Goal: Information Seeking & Learning: Learn about a topic

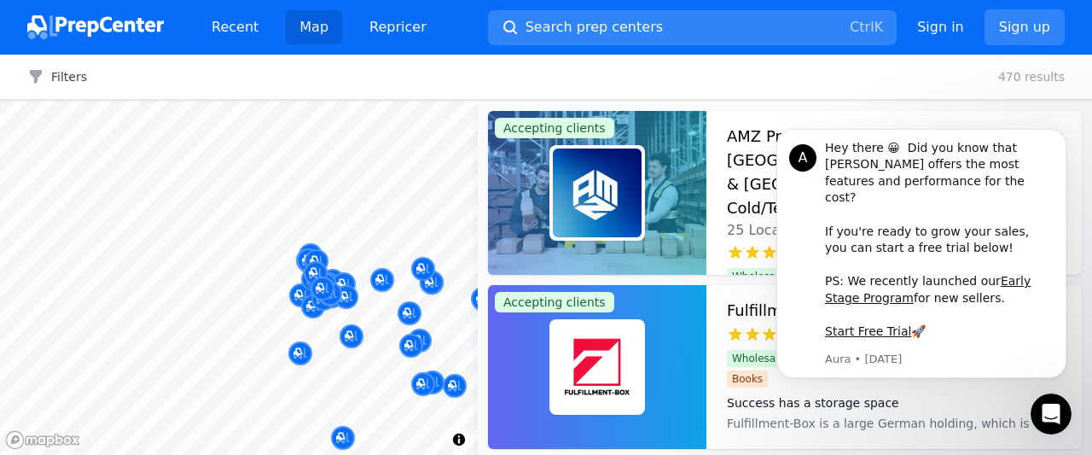
click at [132, 241] on body "Recent Map Repricer Search prep centers Ctrl K Open main menu Sign in Sign up F…" at bounding box center [546, 227] width 1092 height 455
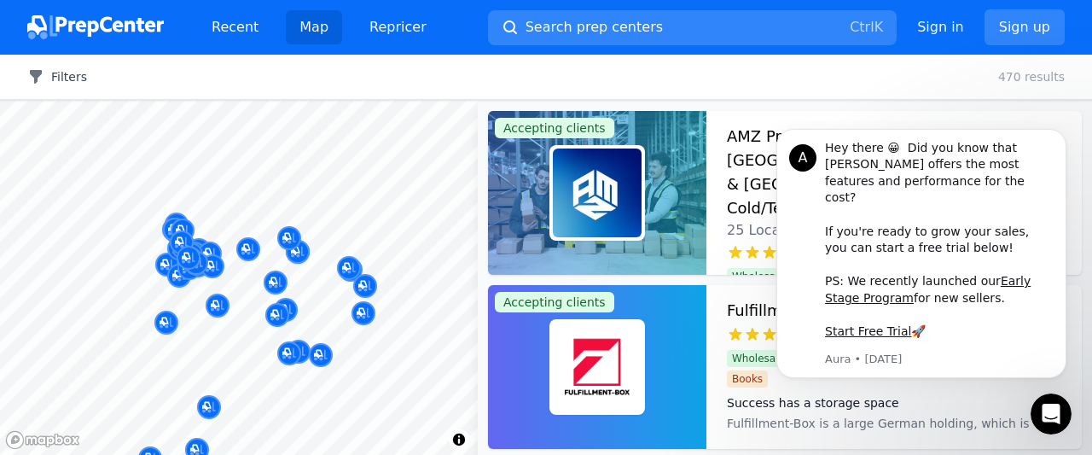
click at [37, 73] on icon "button" at bounding box center [36, 77] width 12 height 14
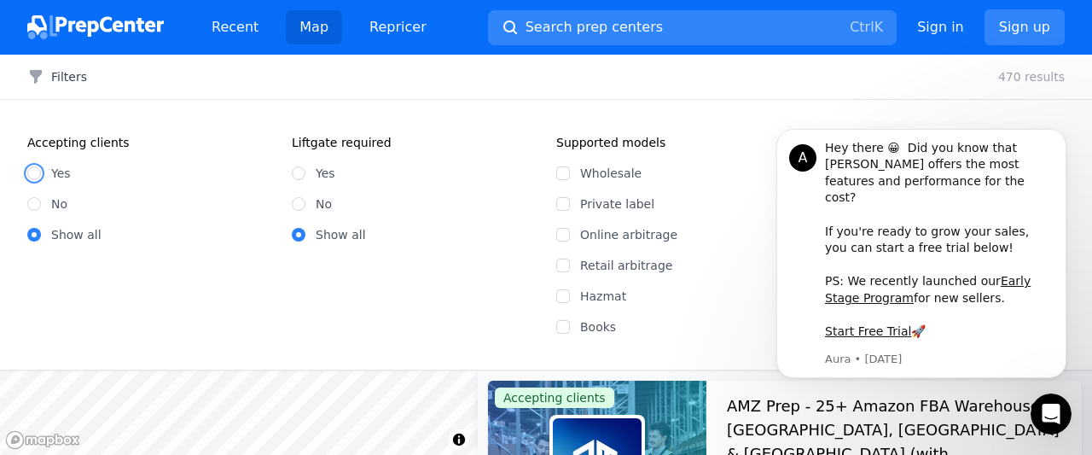
click at [38, 176] on input "Yes" at bounding box center [34, 173] width 14 height 14
radio input "true"
click at [562, 236] on input "Online arbitrage" at bounding box center [563, 235] width 14 height 14
checkbox input "true"
drag, startPoint x: 803, startPoint y: 155, endPoint x: 1505, endPoint y: 232, distance: 706.4
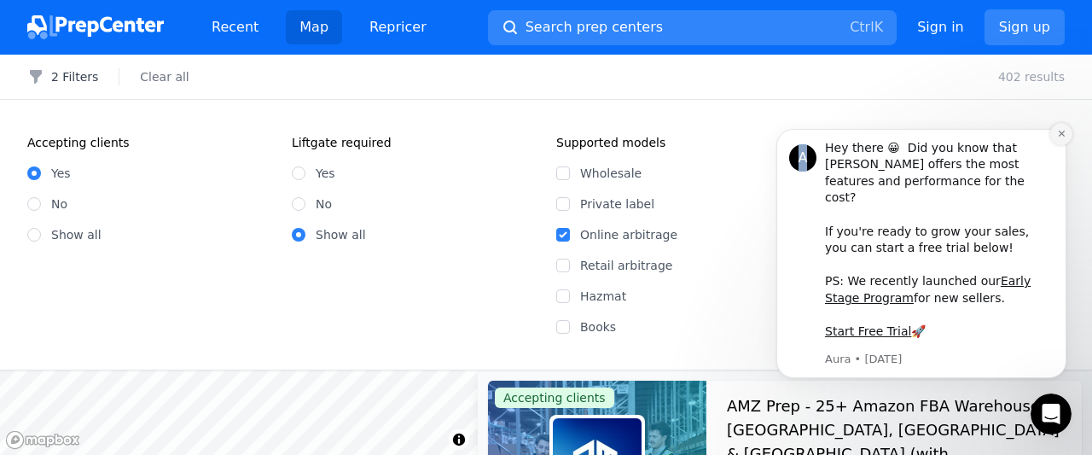
click at [1061, 137] on icon "Dismiss notification" at bounding box center [1061, 134] width 6 height 6
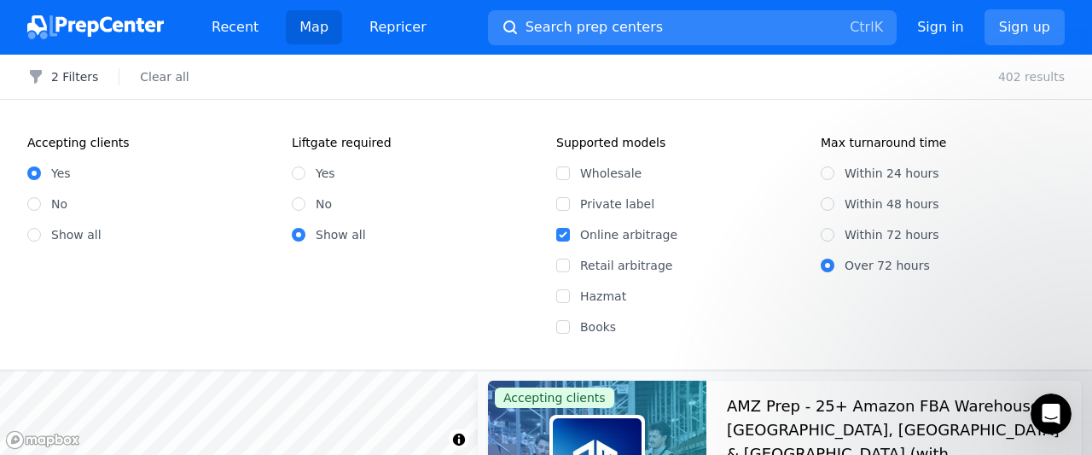
click at [372, 111] on div "Filters 2 Filters Clear all 402 results Accepting clients Yes No Show all Liftg…" at bounding box center [546, 255] width 1092 height 400
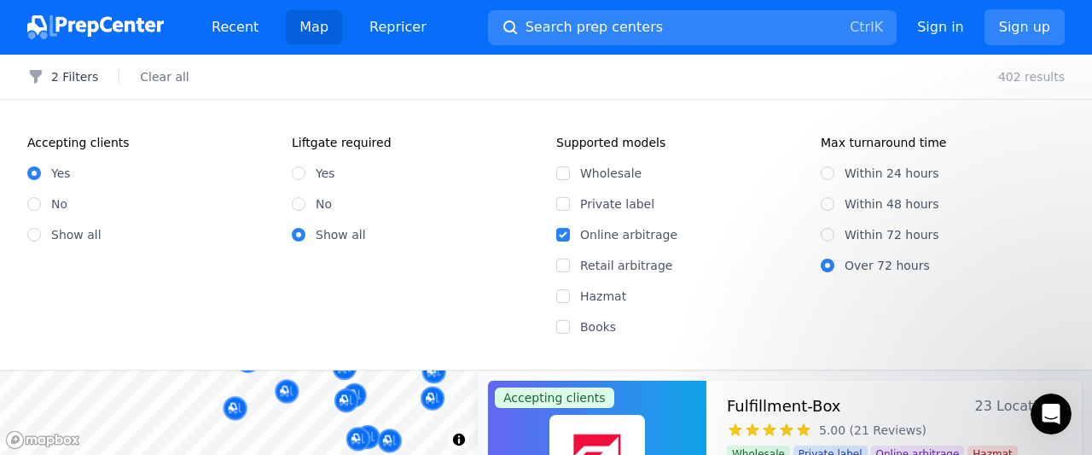
click at [340, 450] on body "Recent Map Repricer Search prep centers Ctrl K Open main menu Sign in Sign up F…" at bounding box center [546, 227] width 1092 height 455
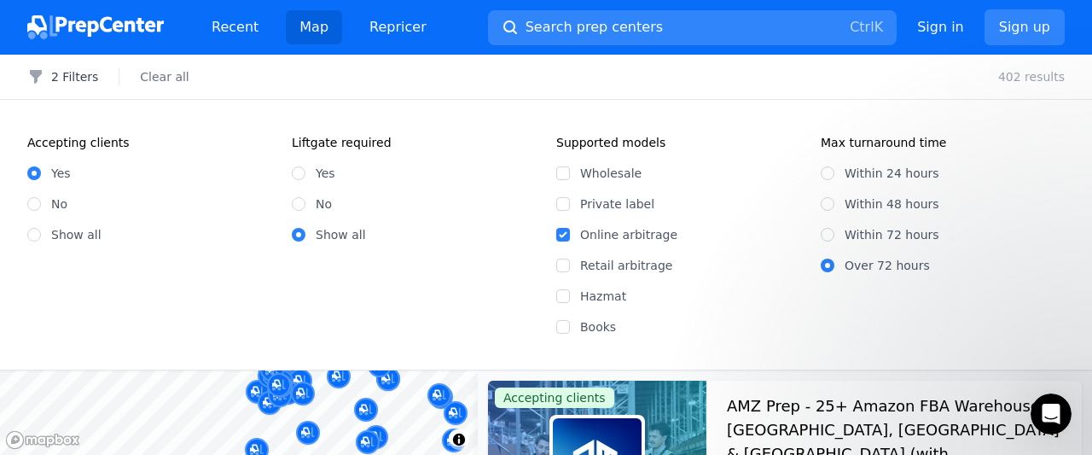
click at [358, 426] on body "Recent Map Repricer Search prep centers Ctrl K Open main menu Sign in Sign up F…" at bounding box center [546, 227] width 1092 height 455
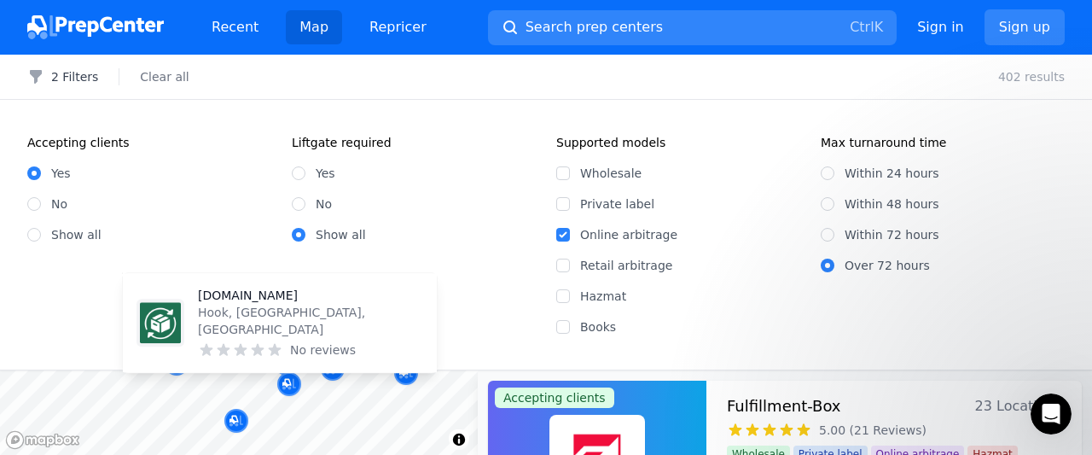
drag, startPoint x: 317, startPoint y: 387, endPoint x: 269, endPoint y: 395, distance: 49.4
click at [218, 370] on div at bounding box center [239, 370] width 478 height 0
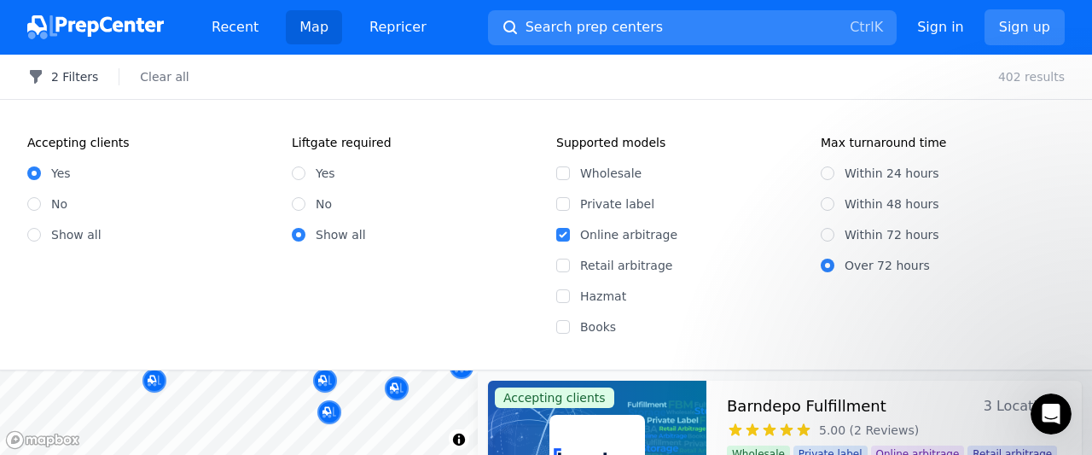
click at [78, 79] on button "2 Filters" at bounding box center [62, 76] width 71 height 17
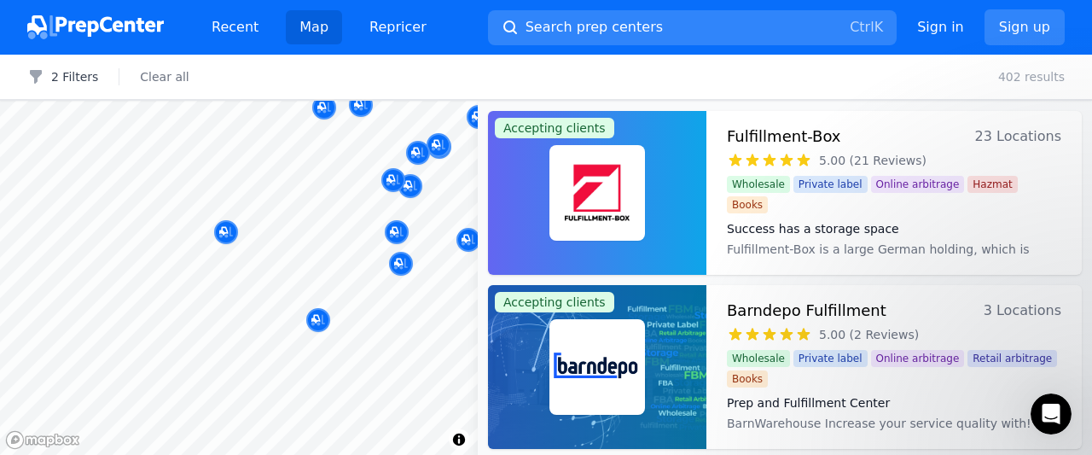
click at [343, 247] on body "Recent Map Repricer Search prep centers Ctrl K Open main menu Sign in Sign up F…" at bounding box center [546, 227] width 1092 height 455
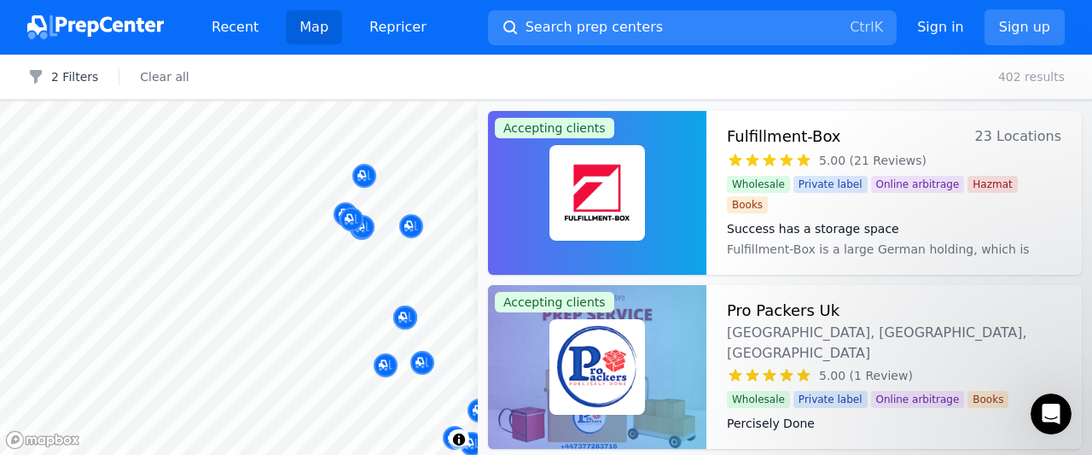
drag, startPoint x: 340, startPoint y: 239, endPoint x: 277, endPoint y: 262, distance: 66.4
click at [277, 262] on body "Recent Map Repricer Search prep centers Ctrl K Open main menu Sign in Sign up F…" at bounding box center [546, 227] width 1092 height 455
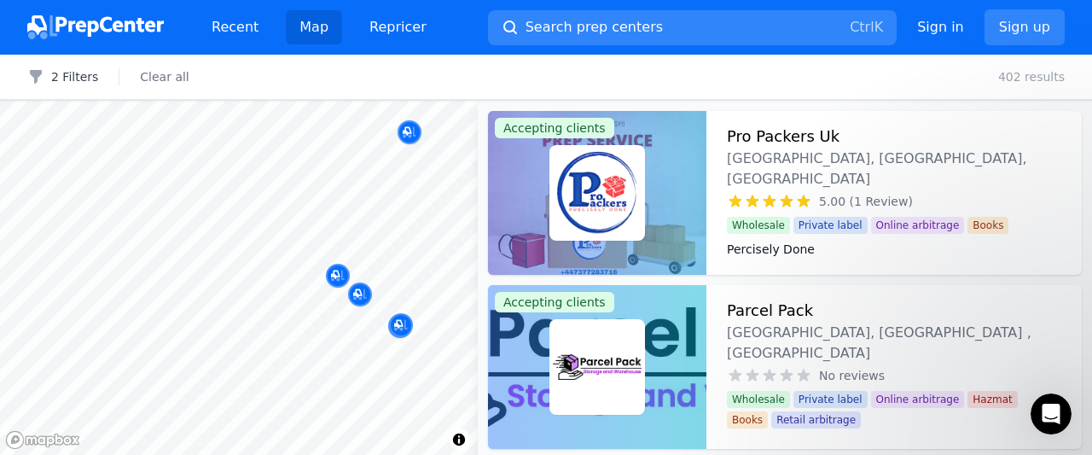
click at [330, 145] on body "Recent Map Repricer Search prep centers Ctrl K Open main menu Sign in Sign up F…" at bounding box center [546, 227] width 1092 height 455
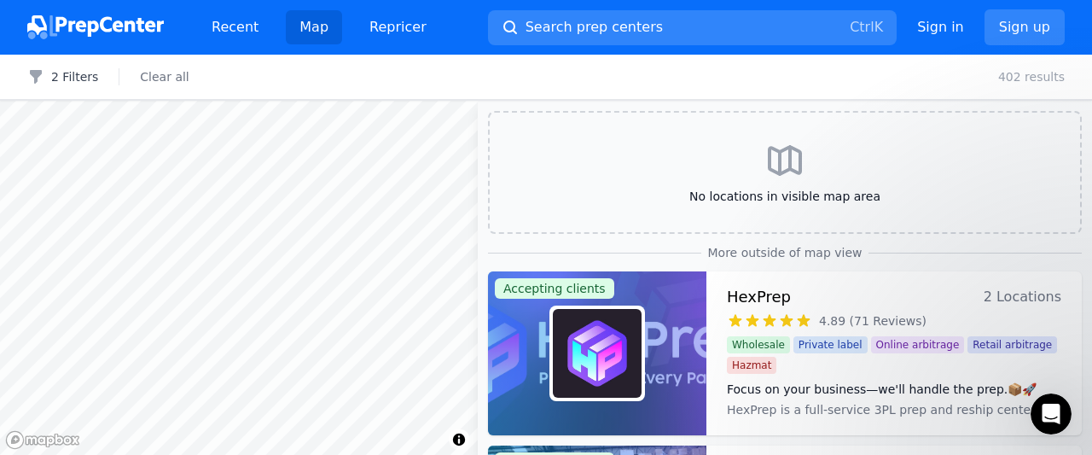
drag, startPoint x: 245, startPoint y: 387, endPoint x: 272, endPoint y: 199, distance: 190.5
click at [272, 199] on body "Recent Map Repricer Search prep centers Ctrl K Open main menu Sign in Sign up F…" at bounding box center [546, 227] width 1092 height 455
drag, startPoint x: 300, startPoint y: 384, endPoint x: 294, endPoint y: 253, distance: 130.7
click at [294, 253] on body "Recent Map Repricer Search prep centers Ctrl K Open main menu Sign in Sign up F…" at bounding box center [546, 227] width 1092 height 455
drag, startPoint x: 289, startPoint y: 392, endPoint x: 293, endPoint y: 243, distance: 148.5
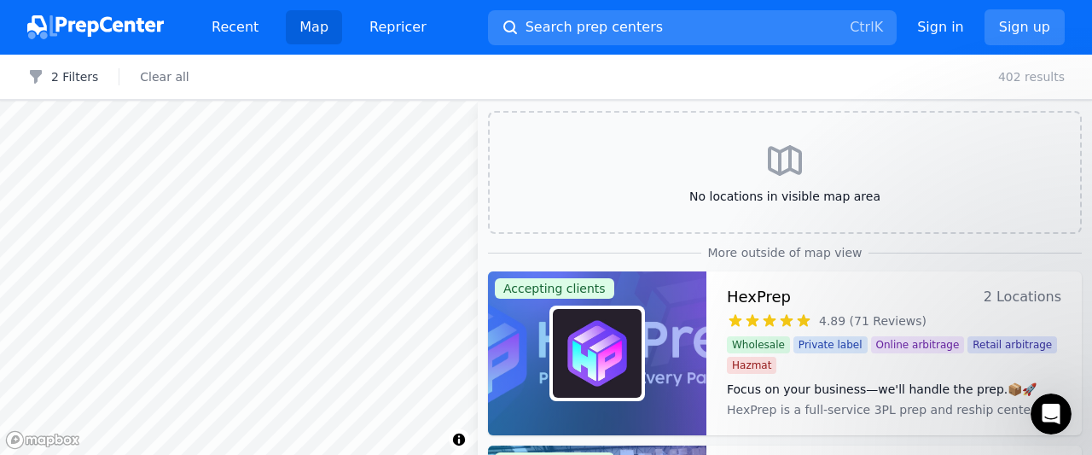
click at [293, 243] on body "Recent Map Repricer Search prep centers Ctrl K Open main menu Sign in Sign up F…" at bounding box center [546, 227] width 1092 height 455
click at [261, 232] on body "Recent Map Repricer Search prep centers Ctrl K Open main menu Sign in Sign up F…" at bounding box center [546, 227] width 1092 height 455
click at [338, 169] on body "Recent Map Repricer Search prep centers Ctrl K Open main menu Sign in Sign up F…" at bounding box center [546, 227] width 1092 height 455
click at [216, 156] on body "Recent Map Repricer Search prep centers Ctrl K Open main menu Sign in Sign up F…" at bounding box center [546, 227] width 1092 height 455
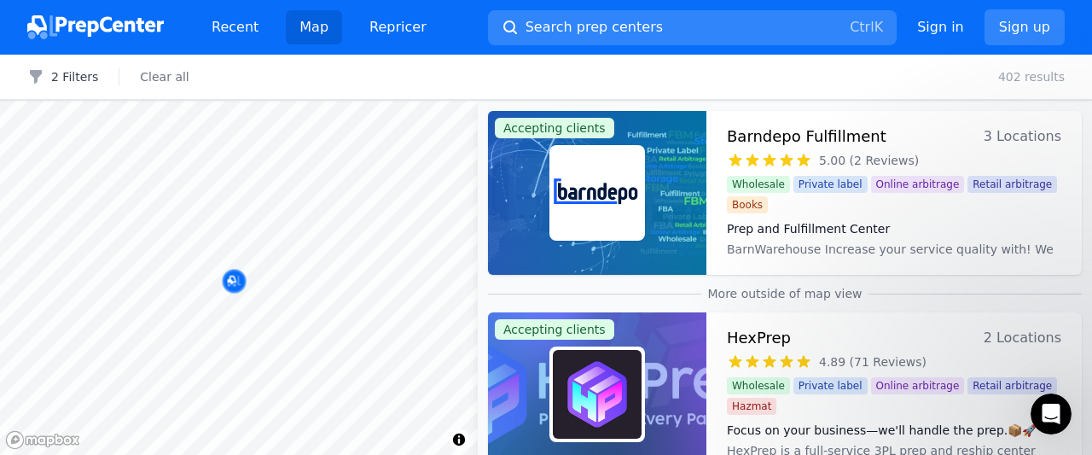
drag, startPoint x: 264, startPoint y: 392, endPoint x: 351, endPoint y: 237, distance: 177.3
click at [351, 237] on body "Recent Map Repricer Search prep centers Ctrl K Open main menu Sign in Sign up F…" at bounding box center [546, 227] width 1092 height 455
click at [282, 262] on div at bounding box center [275, 255] width 328 height 14
click at [280, 260] on div at bounding box center [275, 255] width 328 height 14
click at [283, 199] on div at bounding box center [352, 200] width 328 height 14
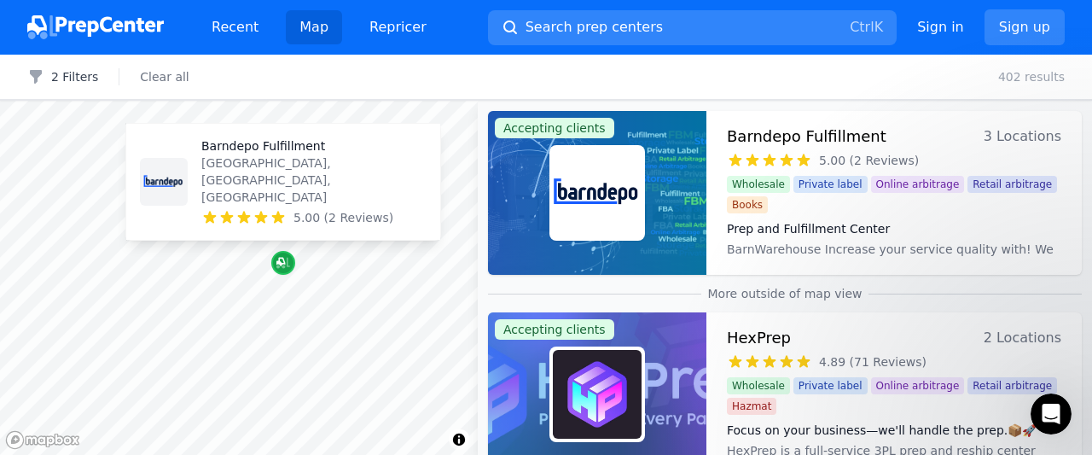
click at [282, 265] on icon "Map marker" at bounding box center [283, 262] width 14 height 17
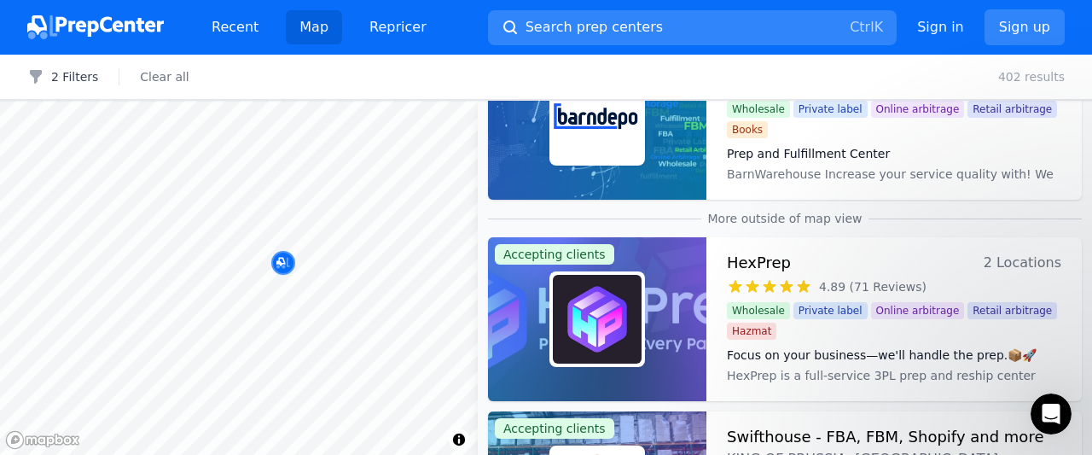
scroll to position [218, 0]
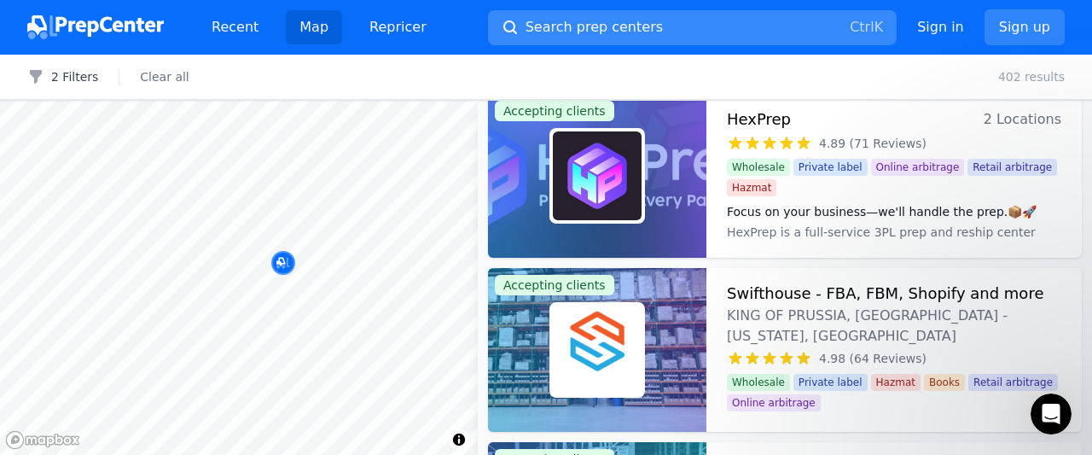
click at [654, 23] on button "Search prep centers Ctrl K" at bounding box center [692, 27] width 409 height 35
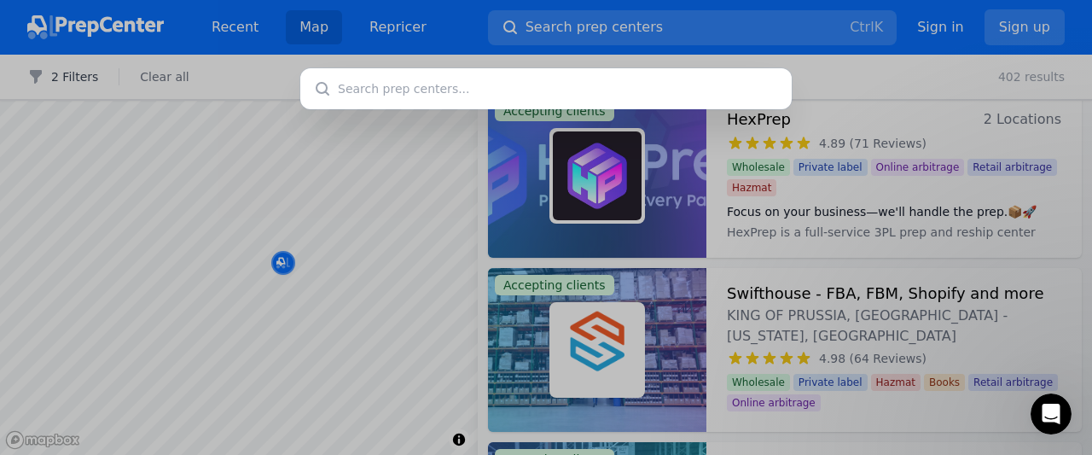
click at [470, 91] on input "text" at bounding box center [545, 88] width 491 height 41
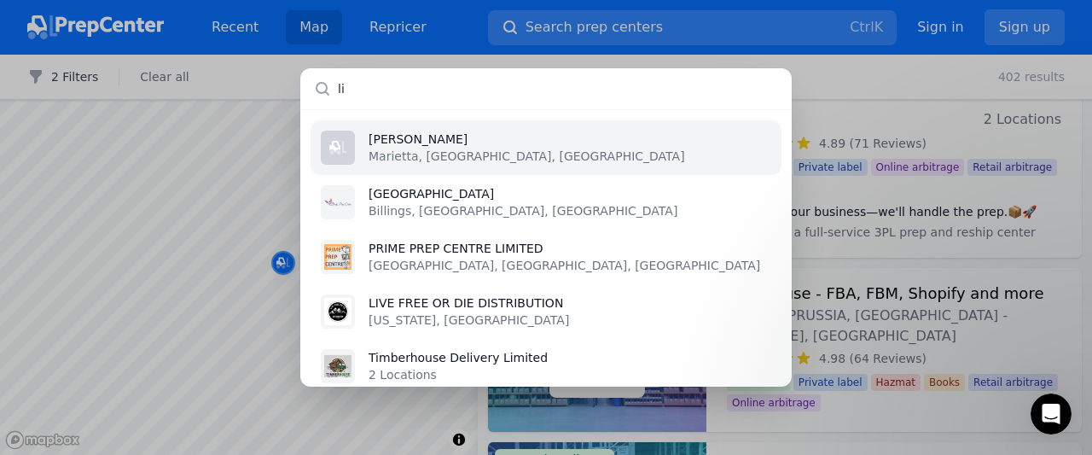
type input "l"
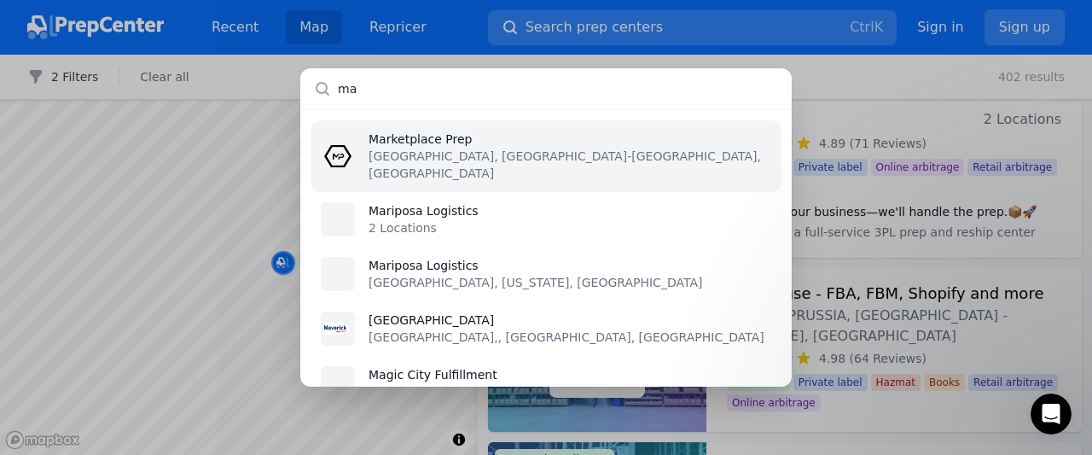
type input "m"
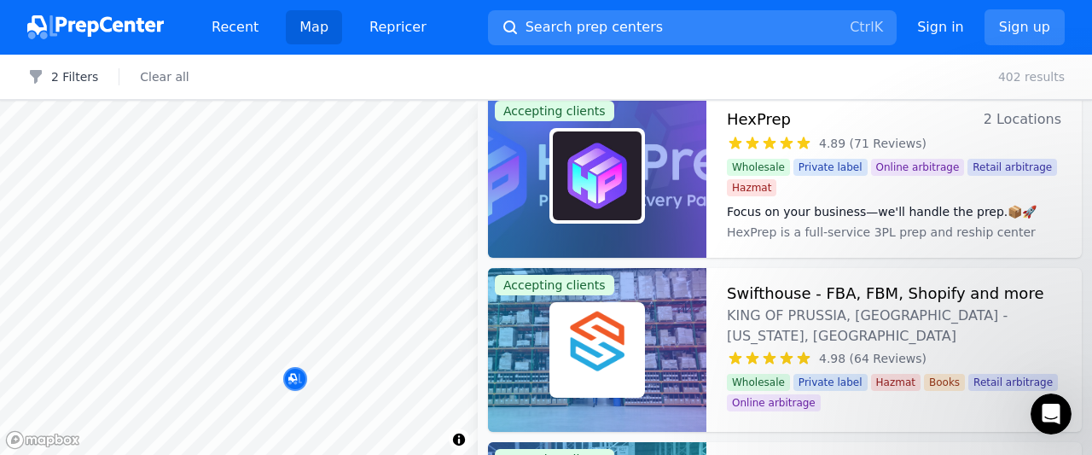
click at [419, 326] on body "Recent Map Repricer Search prep centers Ctrl K Open main menu Sign in Sign up F…" at bounding box center [546, 227] width 1092 height 455
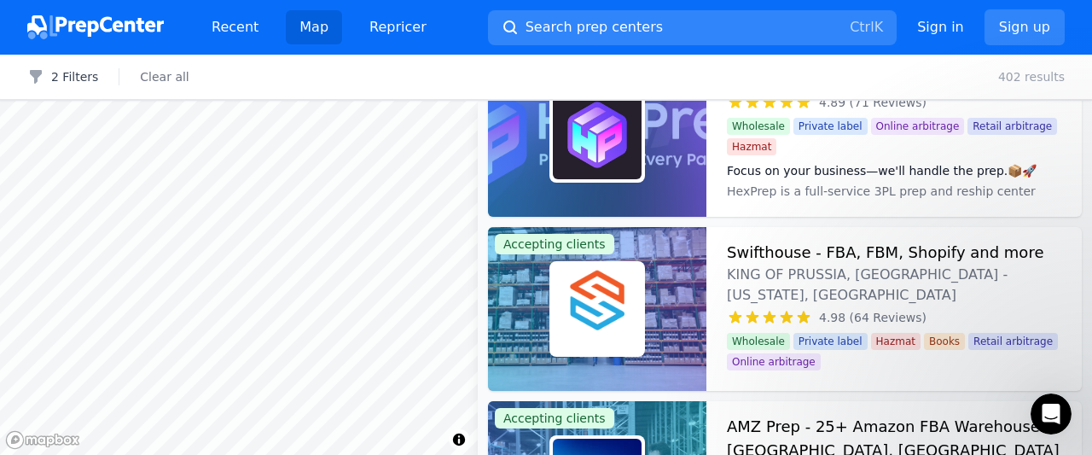
scroll to position [177, 0]
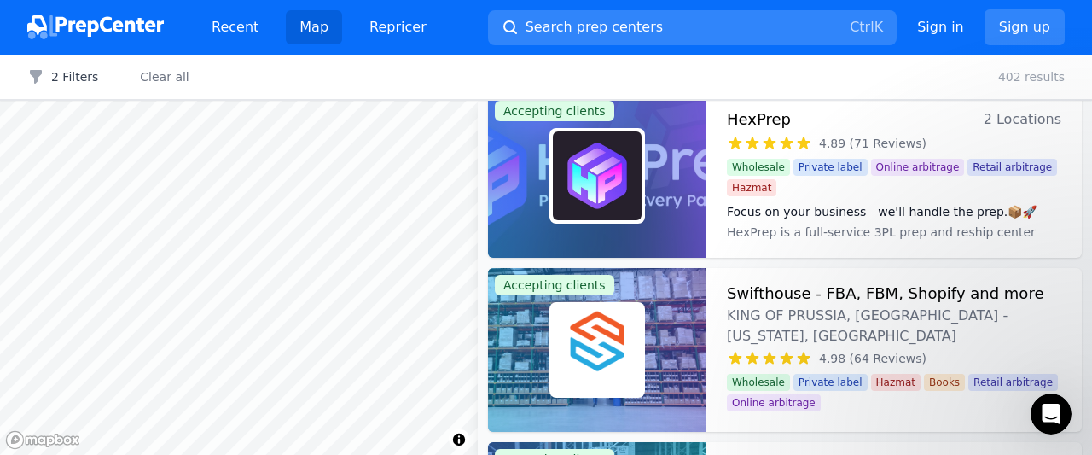
drag, startPoint x: 418, startPoint y: 201, endPoint x: 387, endPoint y: 395, distance: 196.1
click at [387, 395] on body "Recent Map Repricer Search prep centers Ctrl K Open main menu Sign in Sign up F…" at bounding box center [546, 227] width 1092 height 455
click at [369, 348] on body "Recent Map Repricer Search prep centers Ctrl K Open main menu Sign in Sign up F…" at bounding box center [546, 227] width 1092 height 455
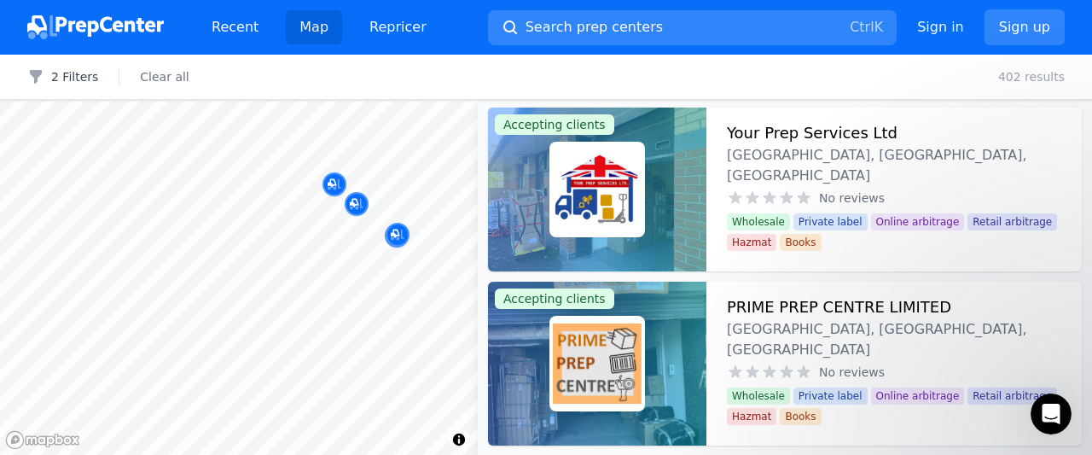
click at [325, 279] on body "Recent Map Repricer Search prep centers Ctrl K Open main menu Sign in Sign up F…" at bounding box center [546, 227] width 1092 height 455
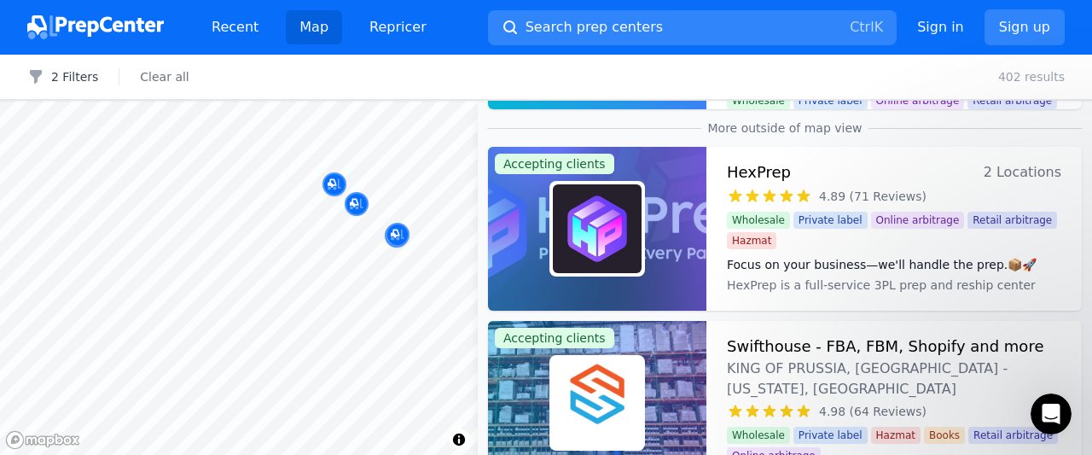
scroll to position [614, 0]
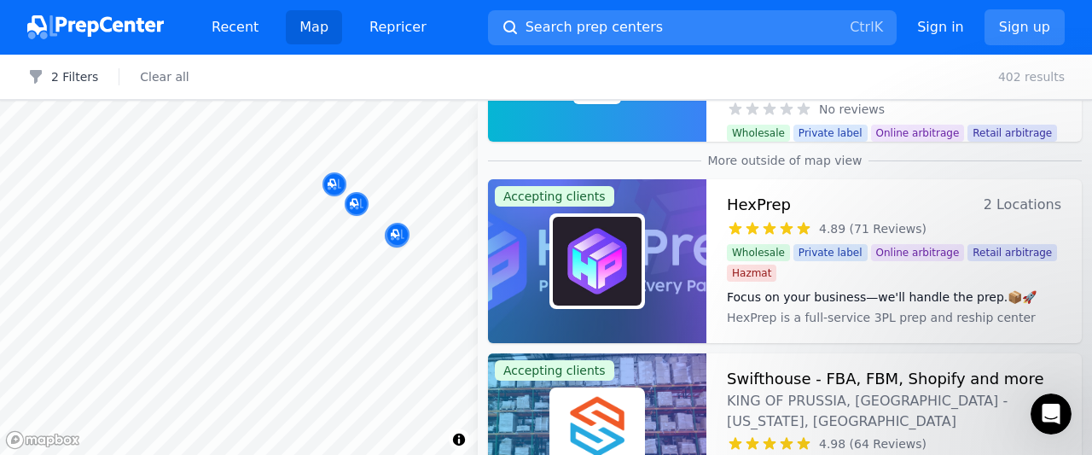
click at [1016, 203] on span "2 Locations" at bounding box center [1023, 205] width 78 height 24
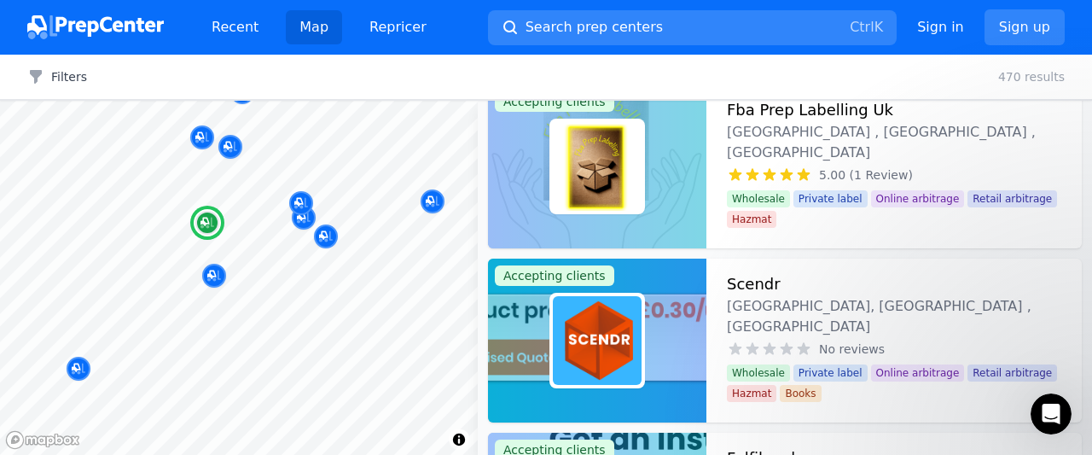
scroll to position [218, 0]
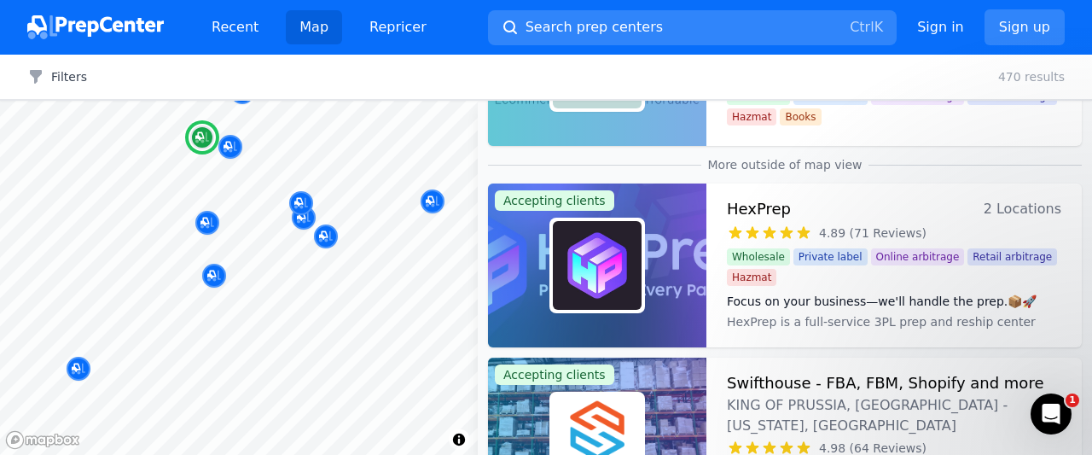
scroll to position [1529, 0]
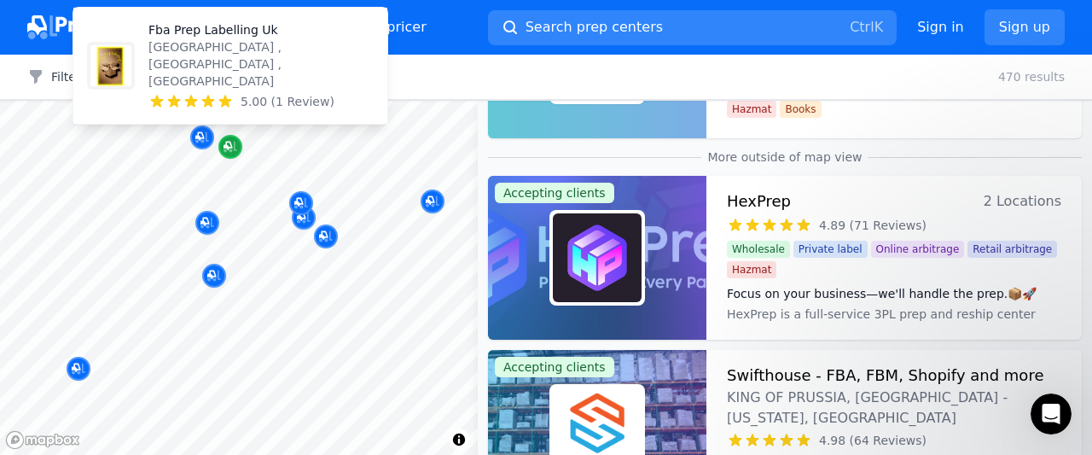
click at [226, 148] on icon "Map marker" at bounding box center [231, 146] width 14 height 17
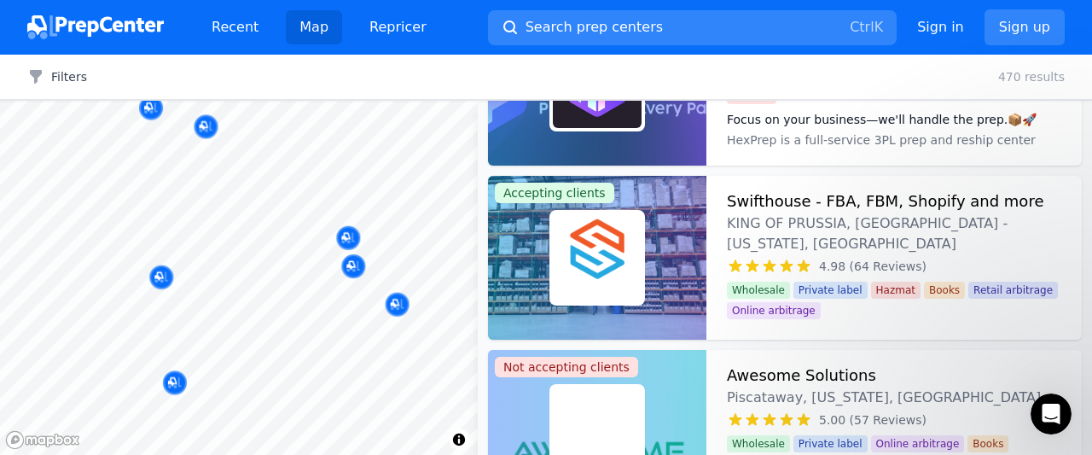
scroll to position [1181, 0]
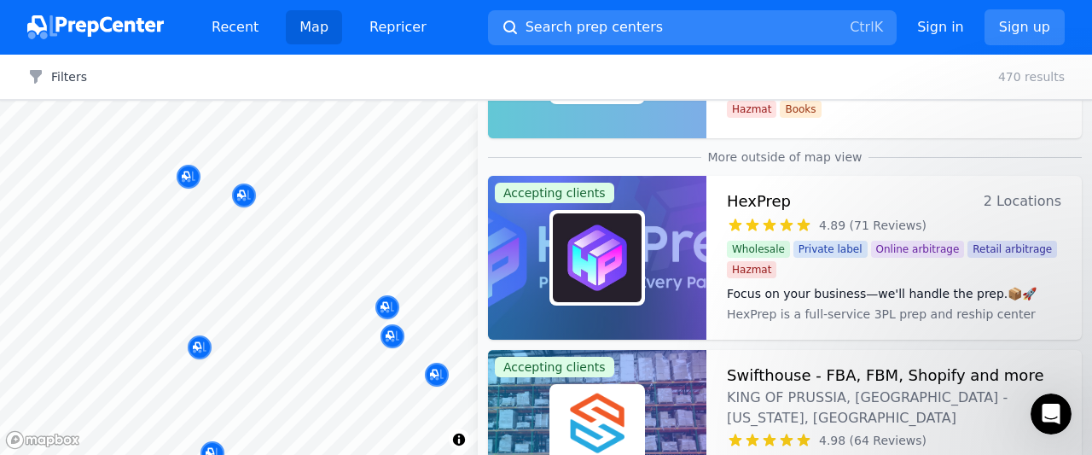
click at [291, 223] on body "Recent Map Repricer Search prep centers Ctrl K Open main menu Sign in Sign up F…" at bounding box center [546, 227] width 1092 height 455
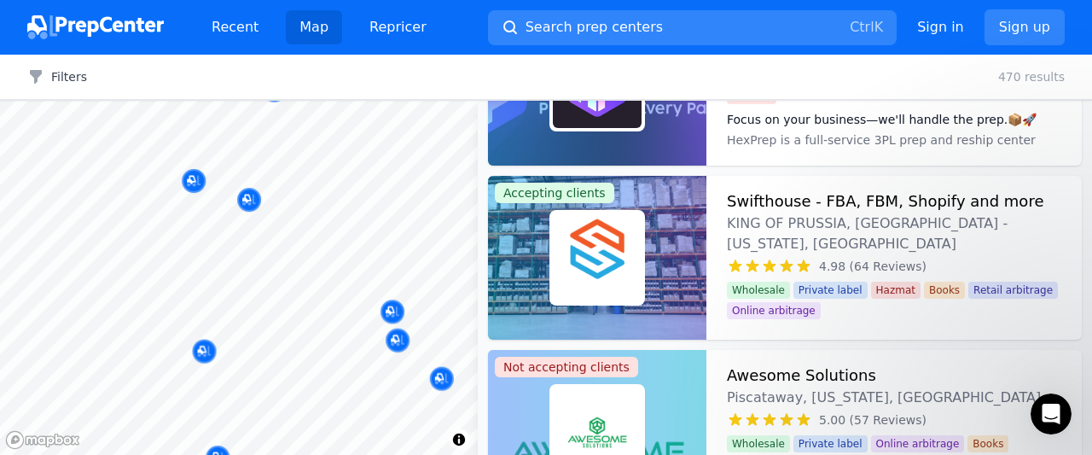
scroll to position [1007, 0]
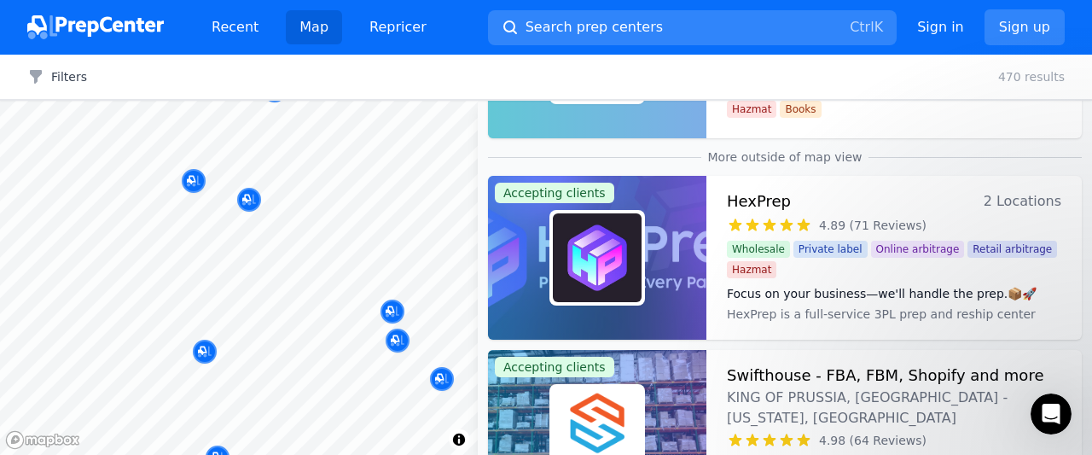
click at [192, 180] on div at bounding box center [249, 180] width 328 height 14
click at [247, 201] on div at bounding box center [208, 203] width 328 height 14
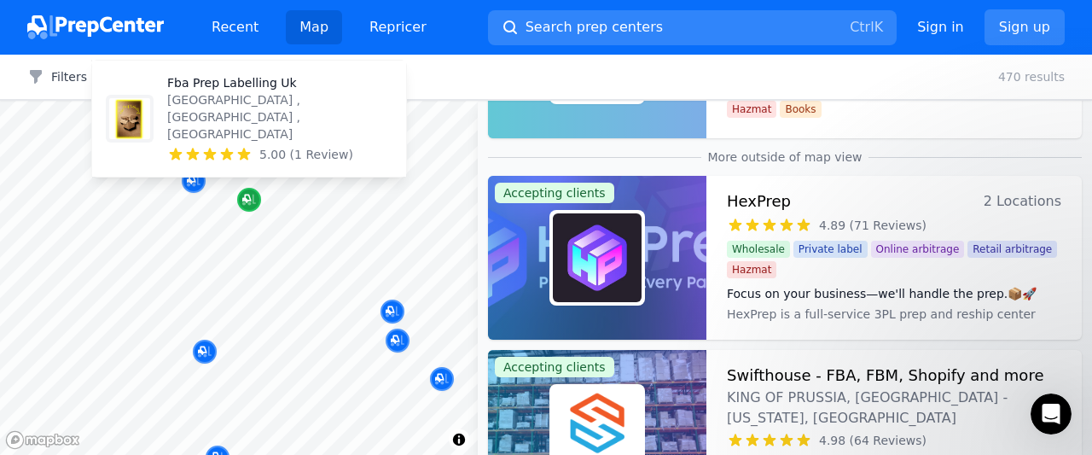
click at [248, 189] on div "Map marker" at bounding box center [249, 200] width 24 height 24
click at [251, 195] on icon "Map marker" at bounding box center [249, 199] width 14 height 17
click at [260, 137] on p "[GEOGRAPHIC_DATA] , [GEOGRAPHIC_DATA] , [GEOGRAPHIC_DATA]" at bounding box center [279, 116] width 225 height 51
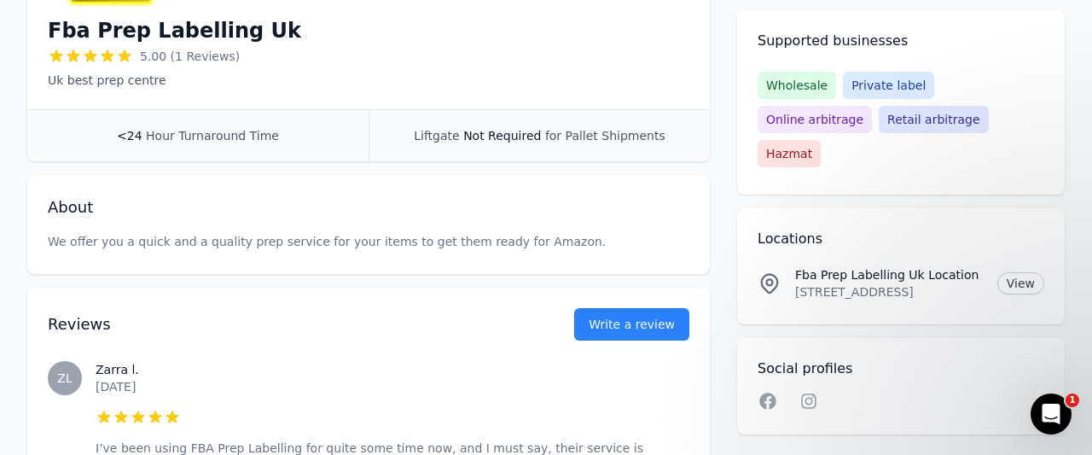
scroll to position [181, 0]
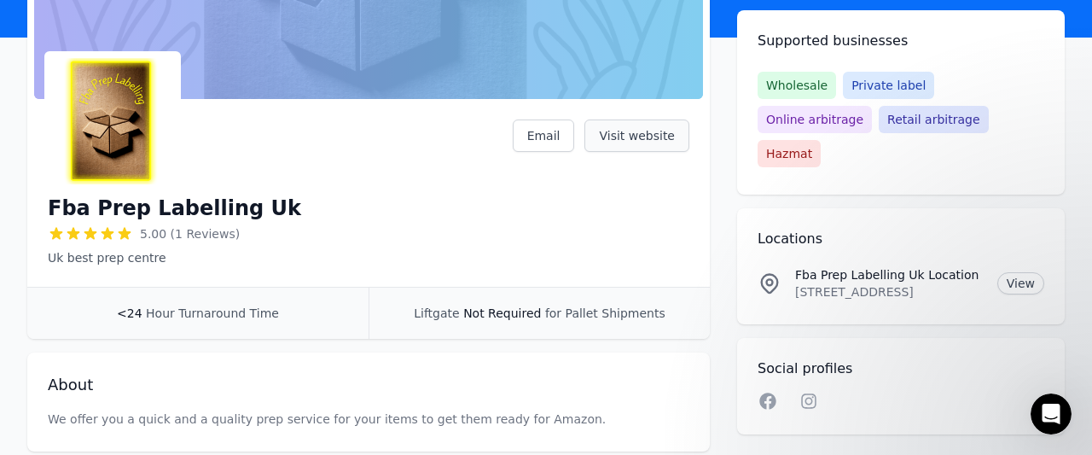
click at [622, 132] on link "Visit website" at bounding box center [636, 135] width 105 height 32
click at [571, 137] on link "Email" at bounding box center [544, 135] width 62 height 32
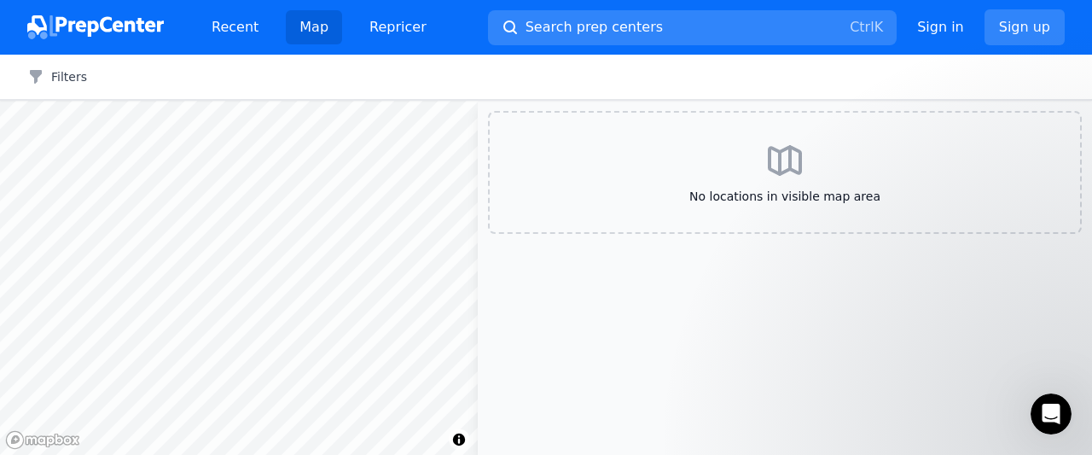
click at [222, 101] on div at bounding box center [239, 101] width 478 height 0
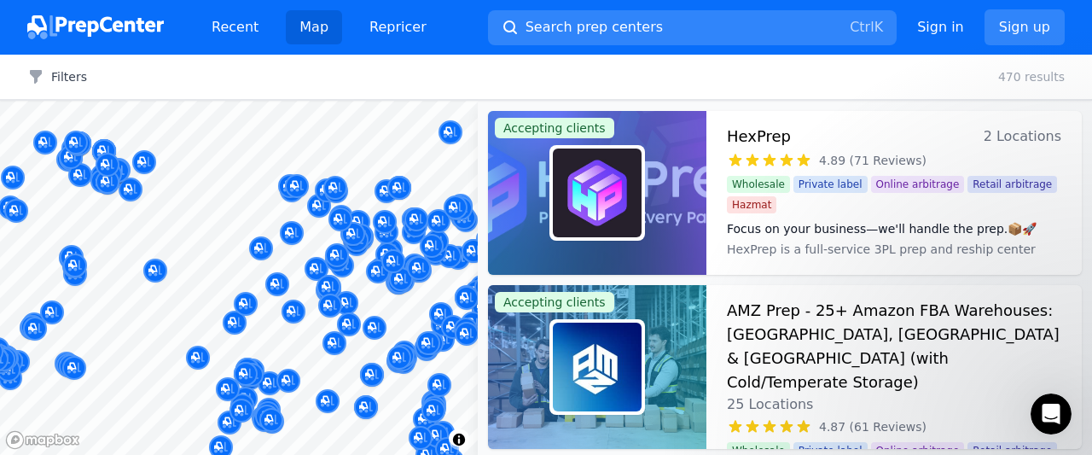
click at [179, 101] on div at bounding box center [239, 101] width 478 height 0
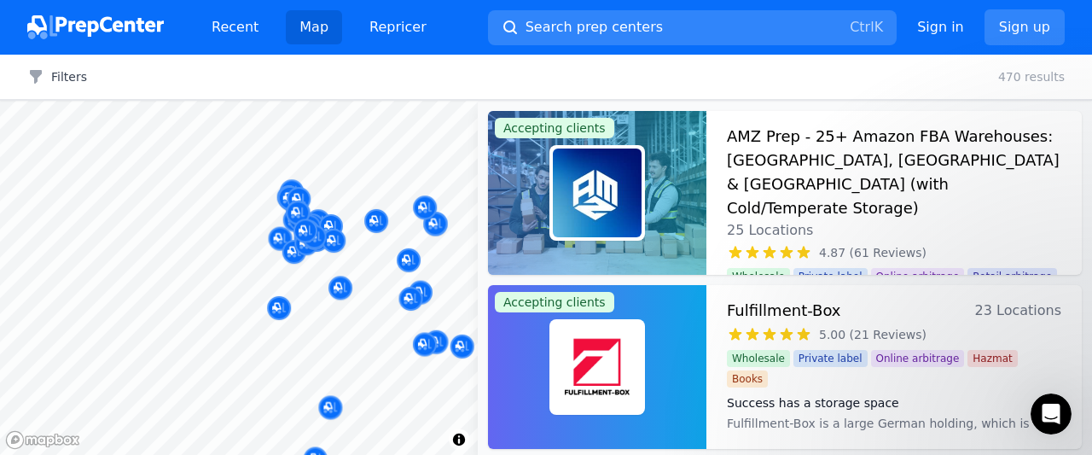
click at [375, 175] on body "Recent Map Repricer Search prep centers Ctrl K Open main menu Sign in Sign up F…" at bounding box center [546, 227] width 1092 height 455
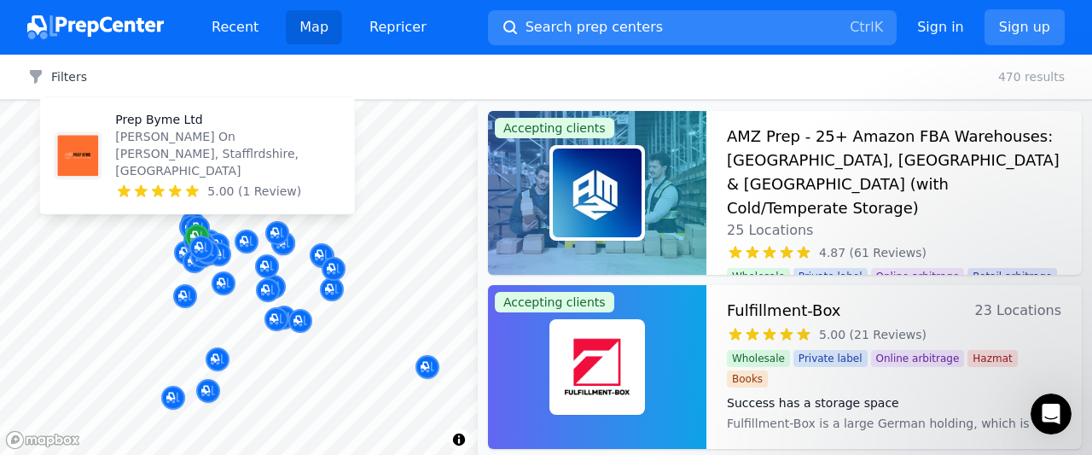
click at [189, 233] on div "Map marker" at bounding box center [197, 236] width 24 height 24
click at [210, 172] on p "[PERSON_NAME] On [PERSON_NAME], Stafflrdshire, [GEOGRAPHIC_DATA]" at bounding box center [227, 153] width 225 height 51
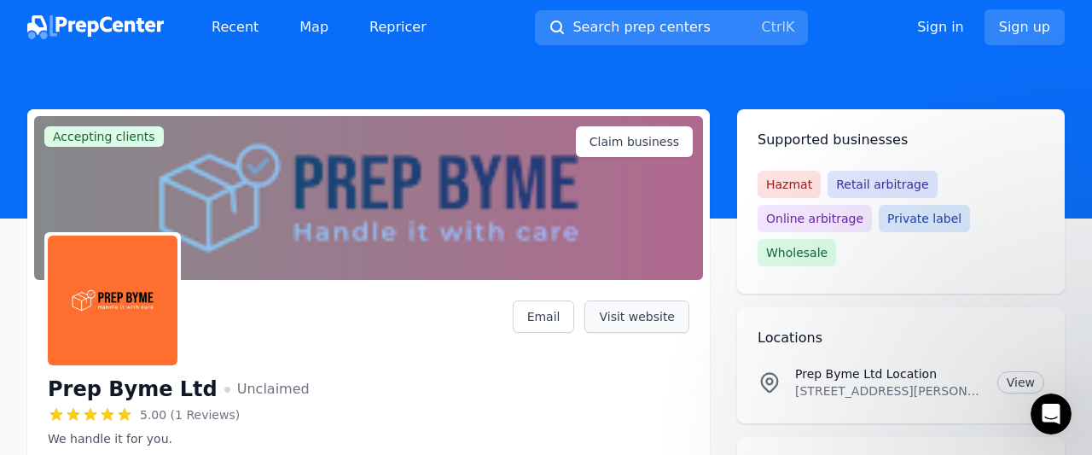
click at [630, 308] on link "Visit website" at bounding box center [636, 316] width 105 height 32
